Goal: Navigation & Orientation: Find specific page/section

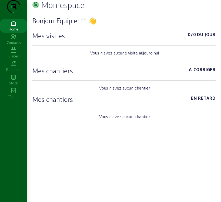
click at [11, 54] on icon at bounding box center [13, 50] width 27 height 6
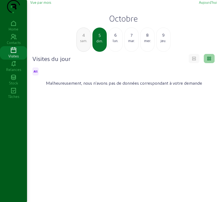
click at [42, 4] on span "Vue par mois" at bounding box center [40, 2] width 21 height 4
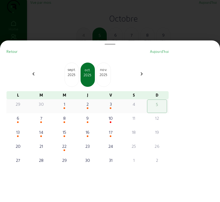
click at [112, 107] on div "3" at bounding box center [110, 104] width 19 height 6
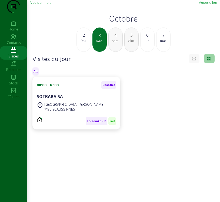
click at [42, 4] on span "Vue par mois" at bounding box center [40, 2] width 21 height 4
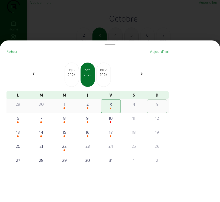
click at [88, 108] on div "2" at bounding box center [87, 104] width 19 height 6
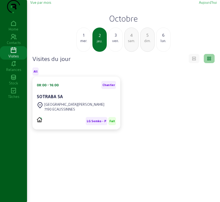
click at [117, 52] on div "3 ven." at bounding box center [115, 40] width 14 height 24
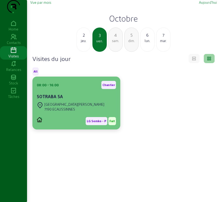
click at [86, 113] on div "[GEOGRAPHIC_DATA][PERSON_NAME] 7190 ECAUSSINNES" at bounding box center [76, 107] width 79 height 12
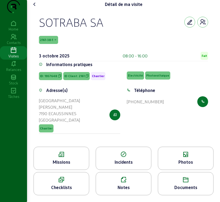
click at [78, 163] on div "Missions" at bounding box center [62, 158] width 56 height 23
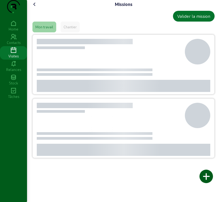
click at [78, 156] on div at bounding box center [80, 150] width 29 height 12
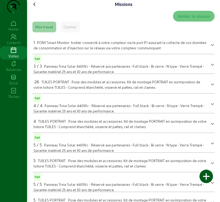
click at [34, 8] on icon at bounding box center [34, 4] width 6 height 6
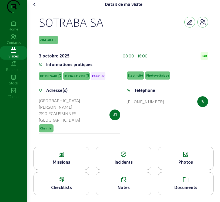
click at [36, 8] on icon at bounding box center [34, 4] width 6 height 6
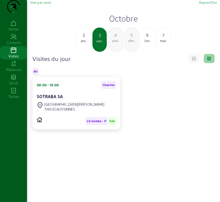
click at [81, 43] on div "jeu." at bounding box center [84, 40] width 14 height 5
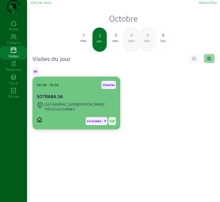
click at [99, 100] on div "SOTRABA SA" at bounding box center [76, 97] width 79 height 6
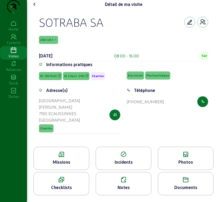
click at [76, 166] on div "Missions" at bounding box center [61, 162] width 55 height 6
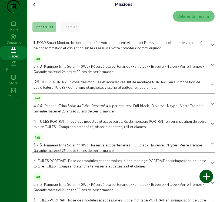
click at [36, 8] on icon at bounding box center [34, 4] width 6 height 6
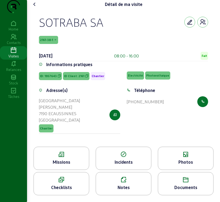
click at [31, 14] on div "Détail de ma visite [GEOGRAPHIC_DATA] SA 2161-38-1 [DATE] 08:00 - 16:00 Fait In…" at bounding box center [123, 100] width 193 height 200
click at [41, 9] on div "Détail de ma visite" at bounding box center [123, 4] width 187 height 9
